Goal: Information Seeking & Learning: Learn about a topic

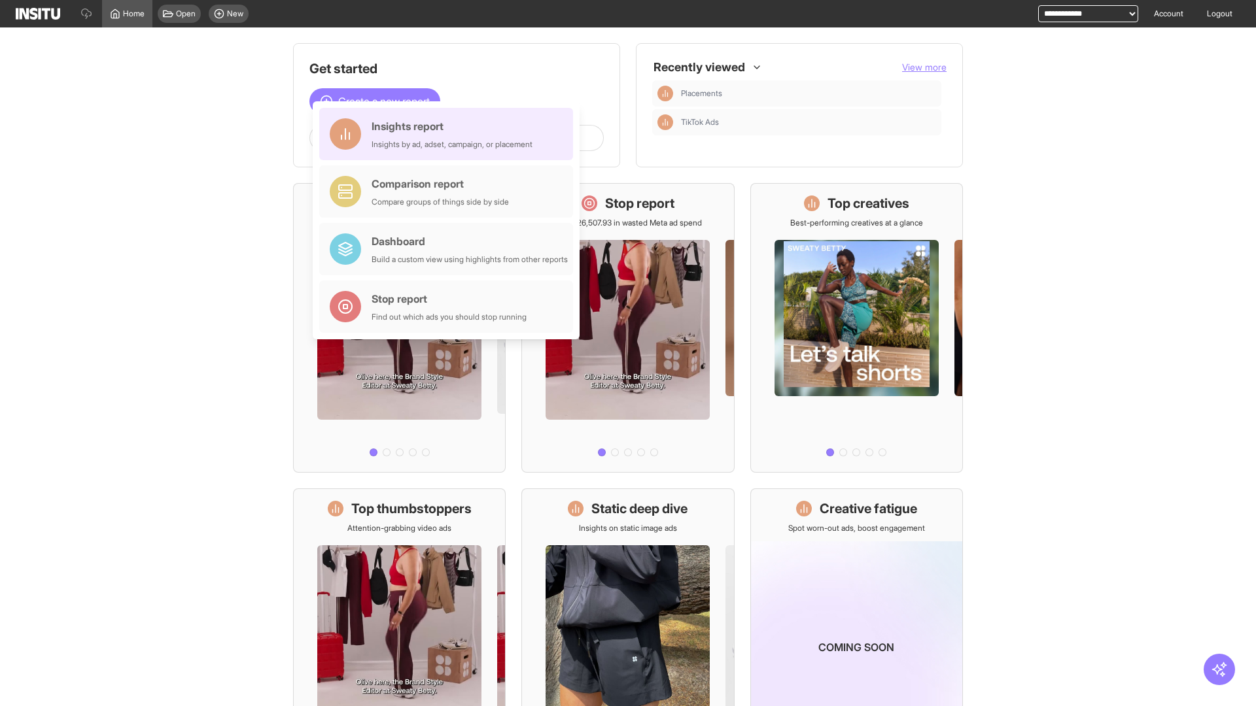
click at [449, 134] on div "Insights report Insights by ad, adset, campaign, or placement" at bounding box center [452, 133] width 161 height 31
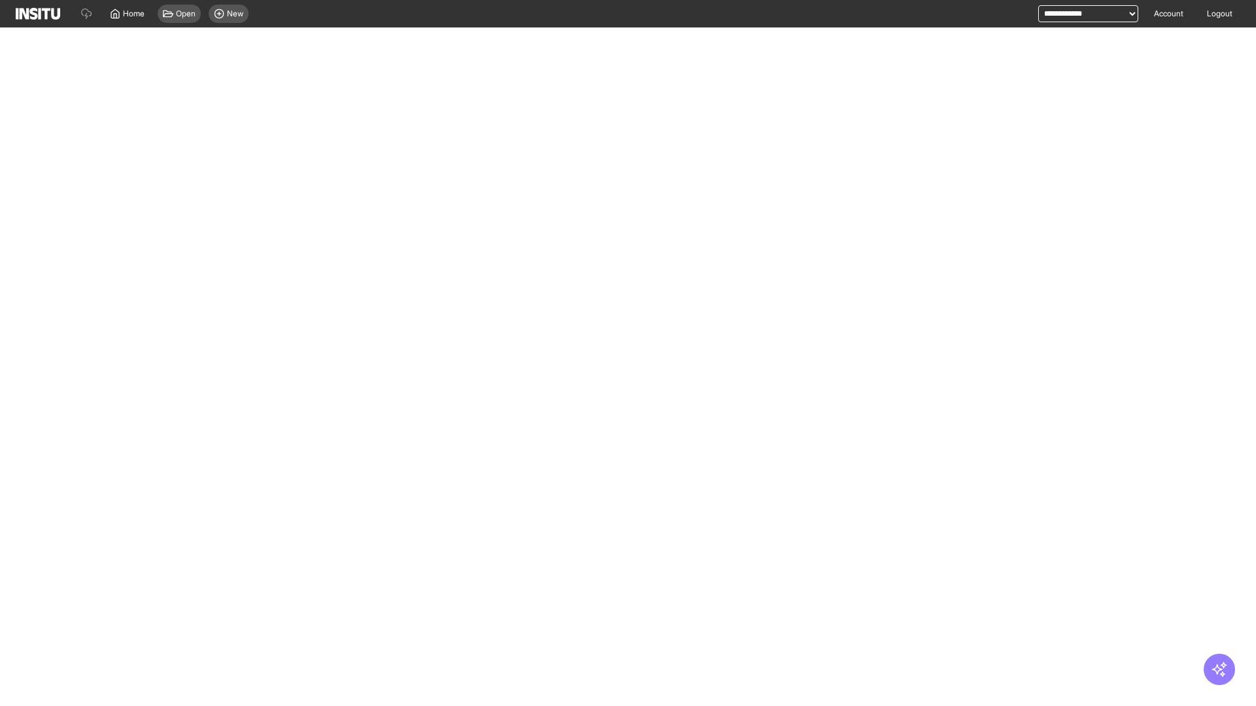
select select "**"
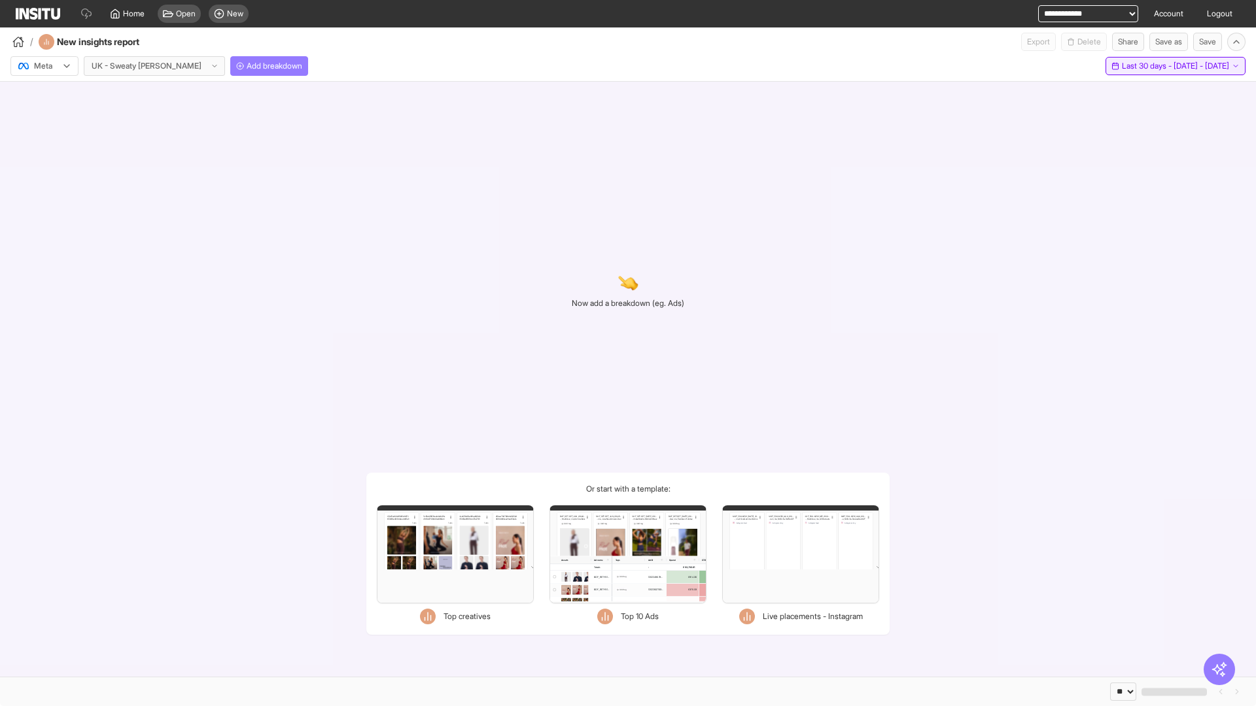
click at [1149, 66] on span "Last 30 days - [DATE] - [DATE]" at bounding box center [1175, 66] width 107 height 10
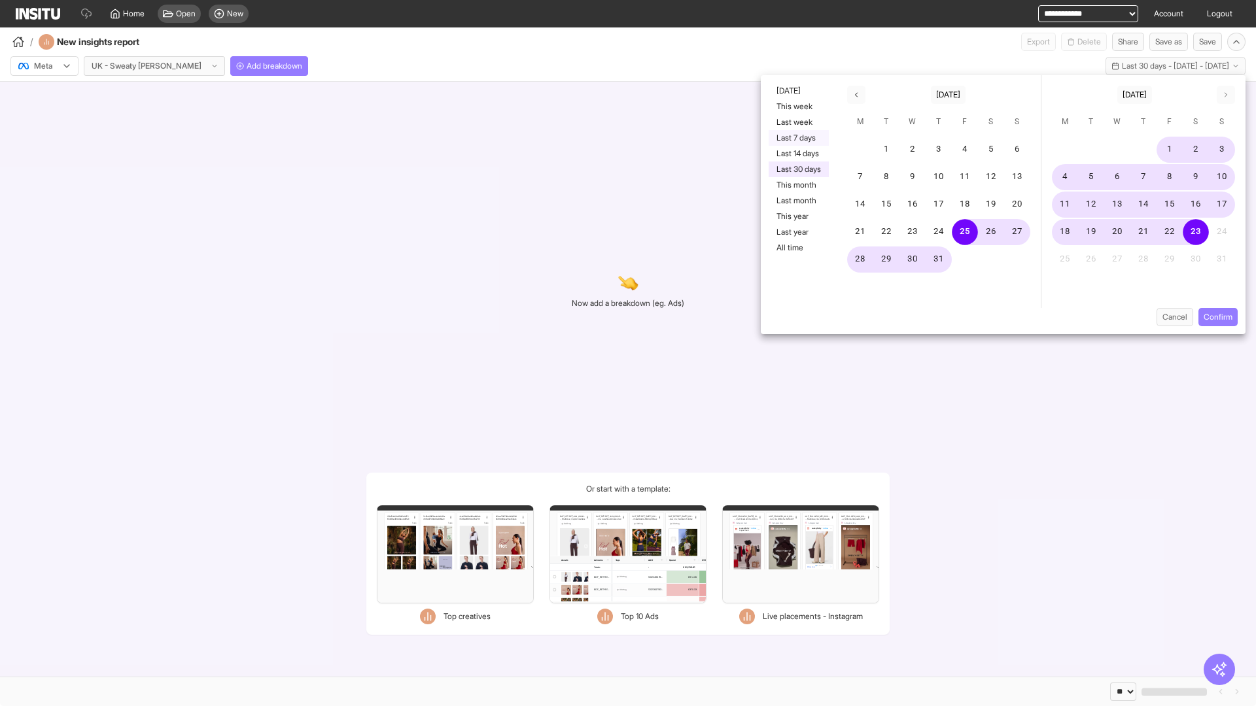
click at [797, 138] on button "Last 7 days" at bounding box center [799, 138] width 60 height 16
